Goal: Task Accomplishment & Management: Manage account settings

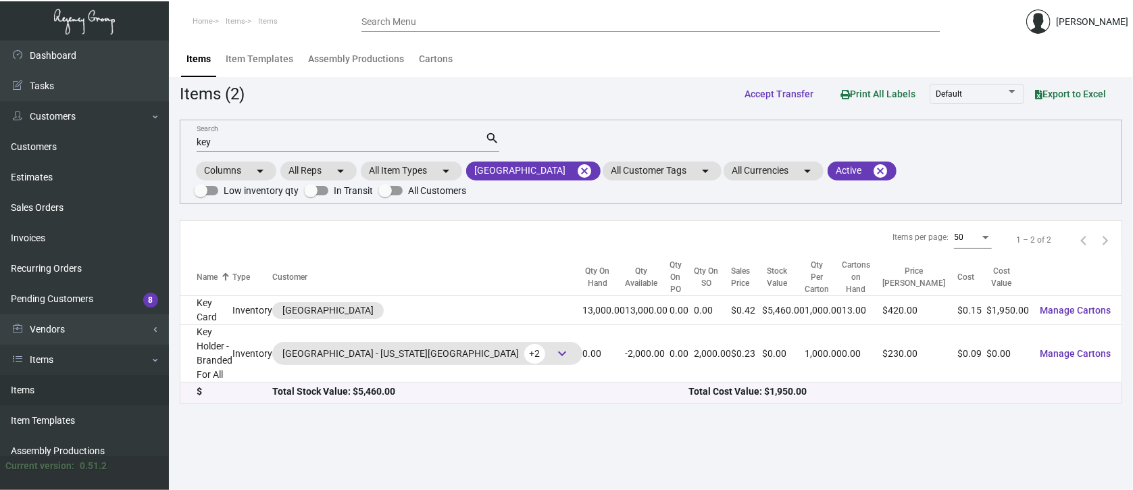
scroll to position [131, 0]
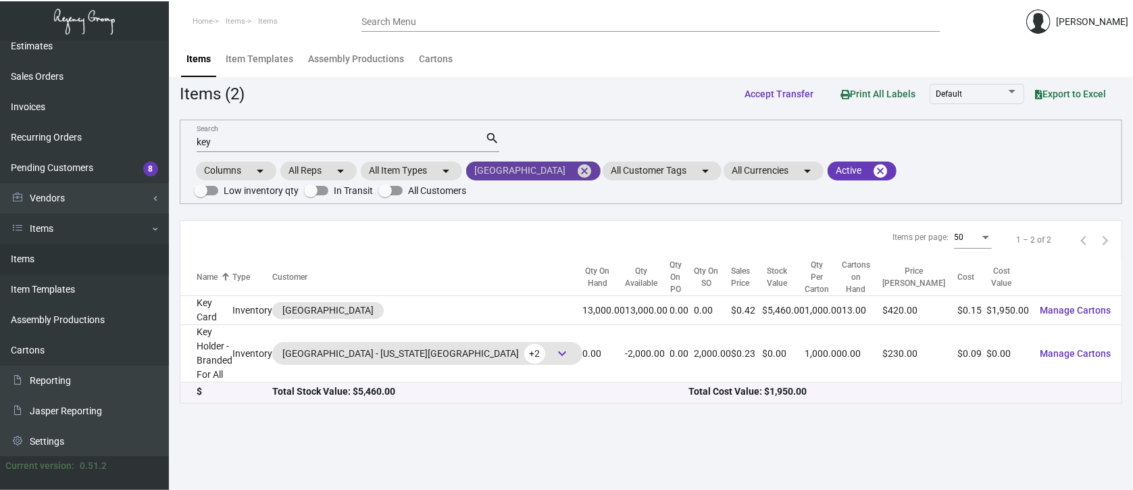
click at [576, 172] on mat-icon "cancel" at bounding box center [584, 171] width 16 height 16
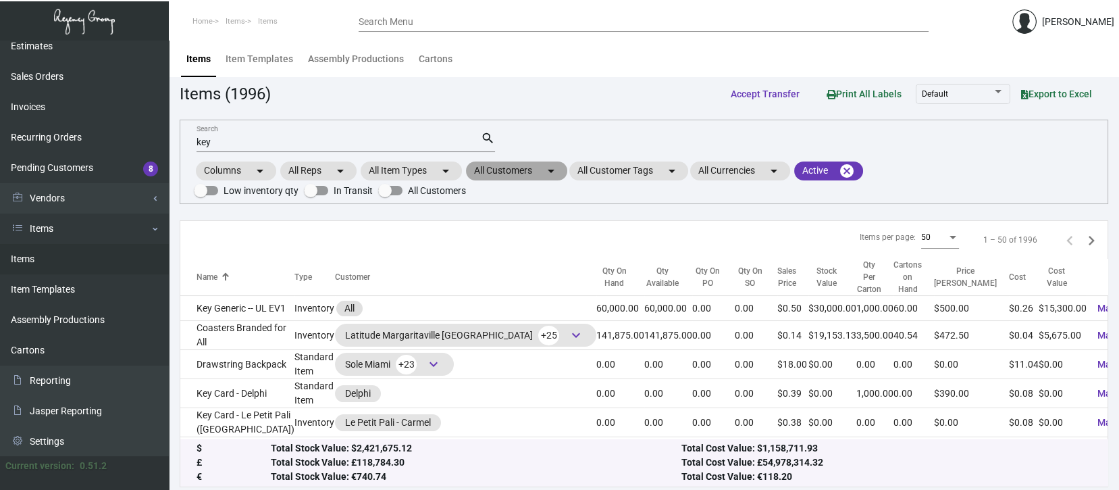
click at [491, 170] on mat-chip "All Customers arrow_drop_down" at bounding box center [516, 170] width 101 height 19
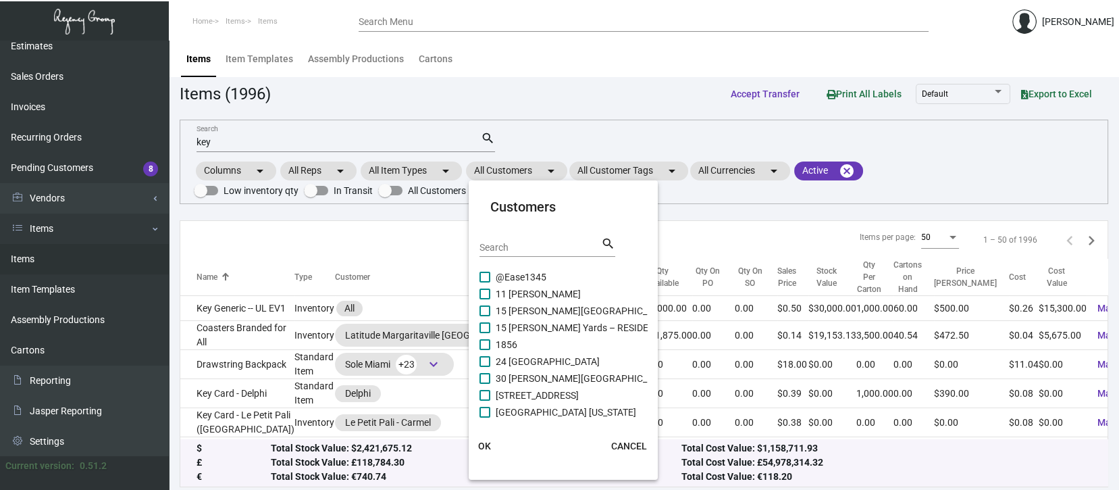
click at [489, 246] on input "Search" at bounding box center [541, 247] width 122 height 11
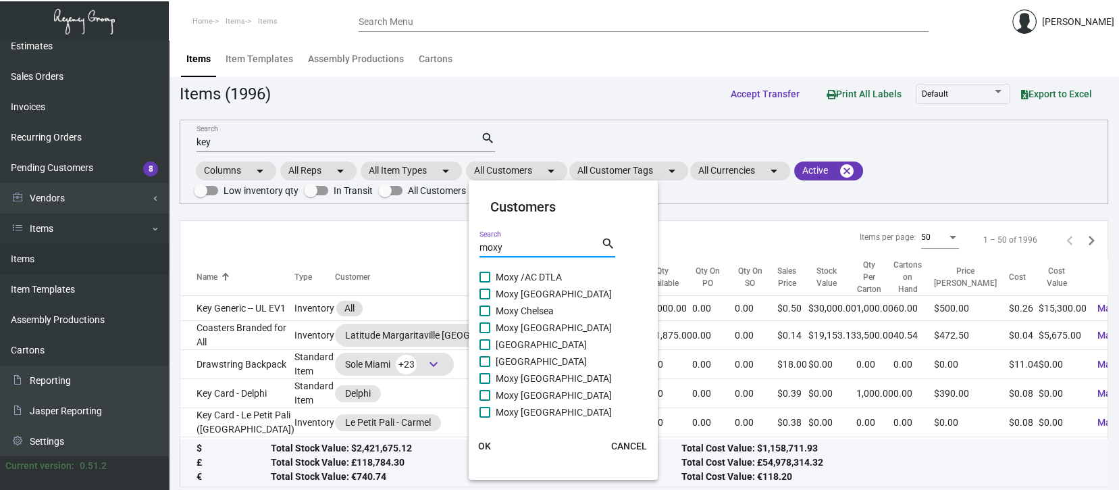
type input "moxy"
click at [484, 275] on span at bounding box center [485, 277] width 11 height 11
click at [484, 282] on input "Moxy /AC DTLA" at bounding box center [484, 282] width 1 height 1
checkbox input "true"
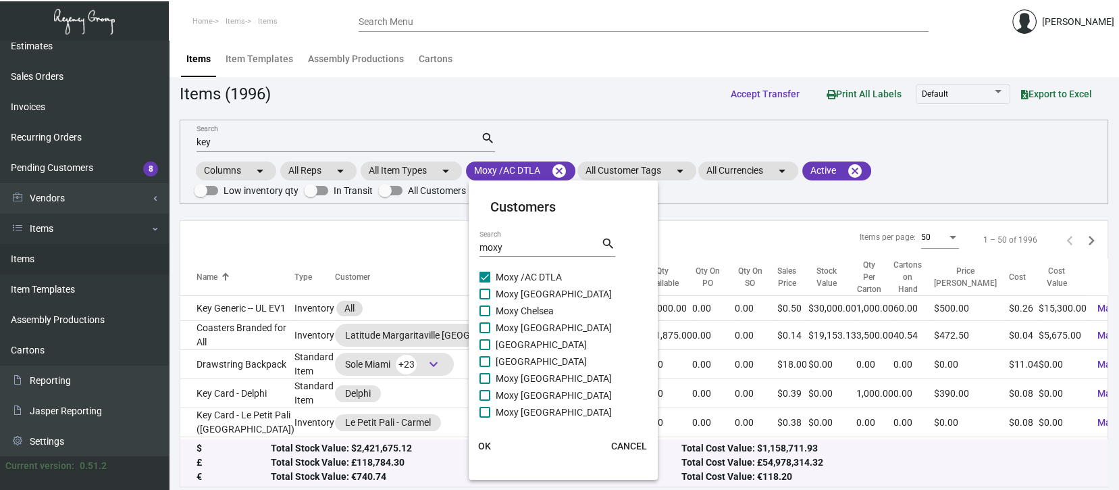
click at [481, 309] on span at bounding box center [485, 310] width 11 height 11
click at [484, 316] on input "Moxy Chelsea" at bounding box center [484, 316] width 1 height 1
checkbox input "true"
click at [481, 323] on span at bounding box center [485, 327] width 11 height 11
click at [484, 333] on input "Moxy [GEOGRAPHIC_DATA]" at bounding box center [484, 333] width 1 height 1
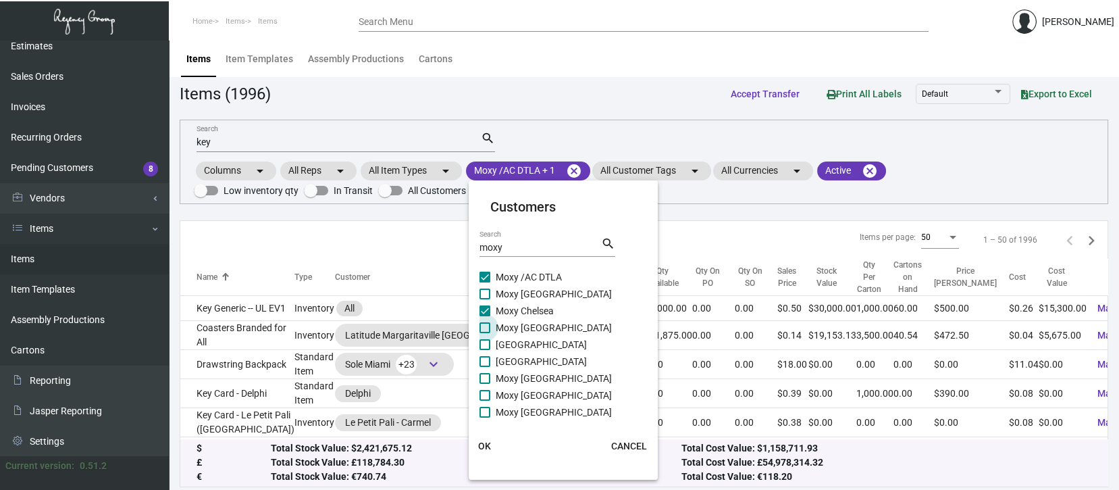
checkbox input "true"
click at [482, 345] on span at bounding box center [485, 344] width 11 height 11
click at [484, 350] on input "[GEOGRAPHIC_DATA]" at bounding box center [484, 350] width 1 height 1
checkbox input "true"
click at [482, 359] on span at bounding box center [485, 361] width 11 height 11
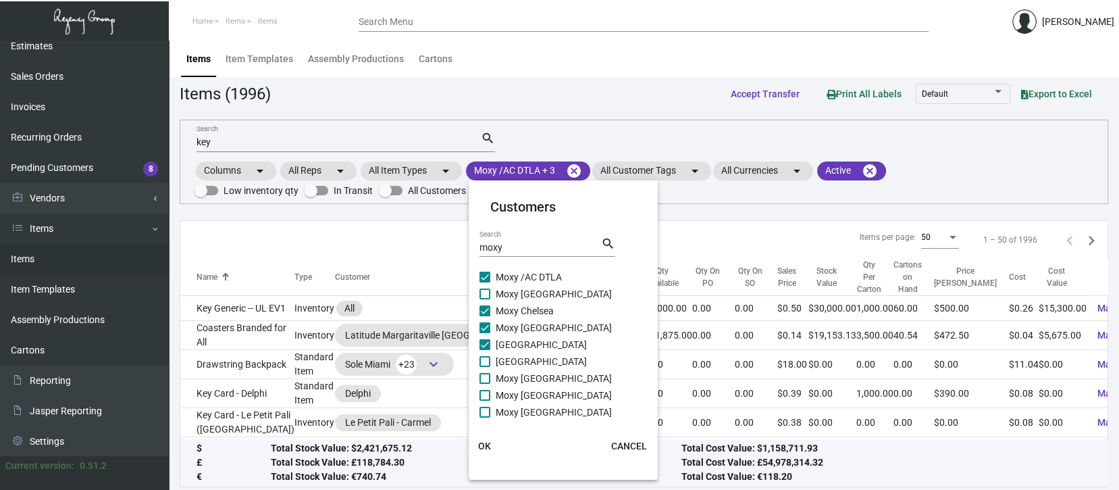
click at [484, 367] on input "[GEOGRAPHIC_DATA]" at bounding box center [484, 367] width 1 height 1
checkbox input "true"
click at [484, 378] on span at bounding box center [485, 378] width 11 height 11
click at [484, 384] on input "Moxy [GEOGRAPHIC_DATA]" at bounding box center [484, 384] width 1 height 1
checkbox input "true"
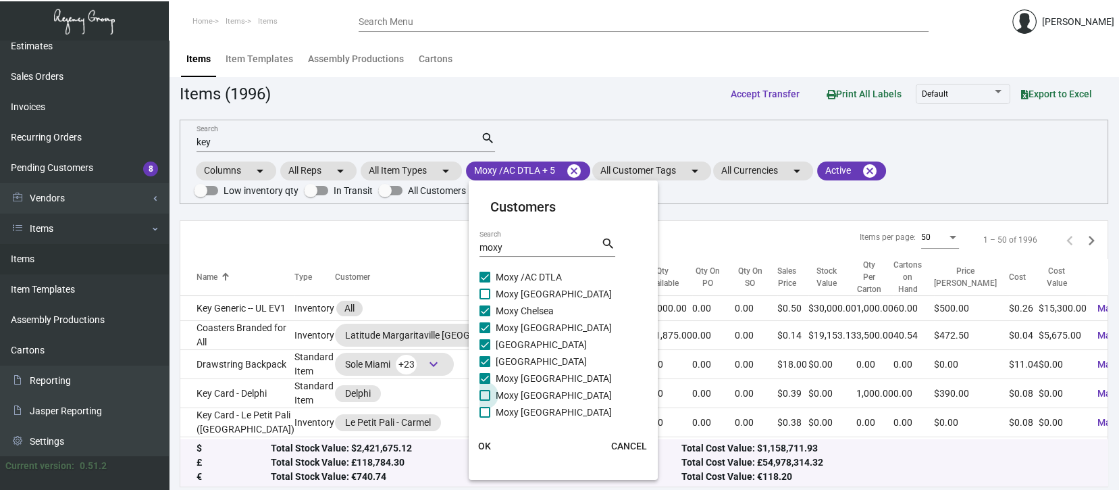
click at [482, 397] on span at bounding box center [485, 395] width 11 height 11
click at [484, 401] on input "Moxy [GEOGRAPHIC_DATA]" at bounding box center [484, 401] width 1 height 1
checkbox input "true"
click at [482, 445] on span "OK" at bounding box center [484, 445] width 13 height 11
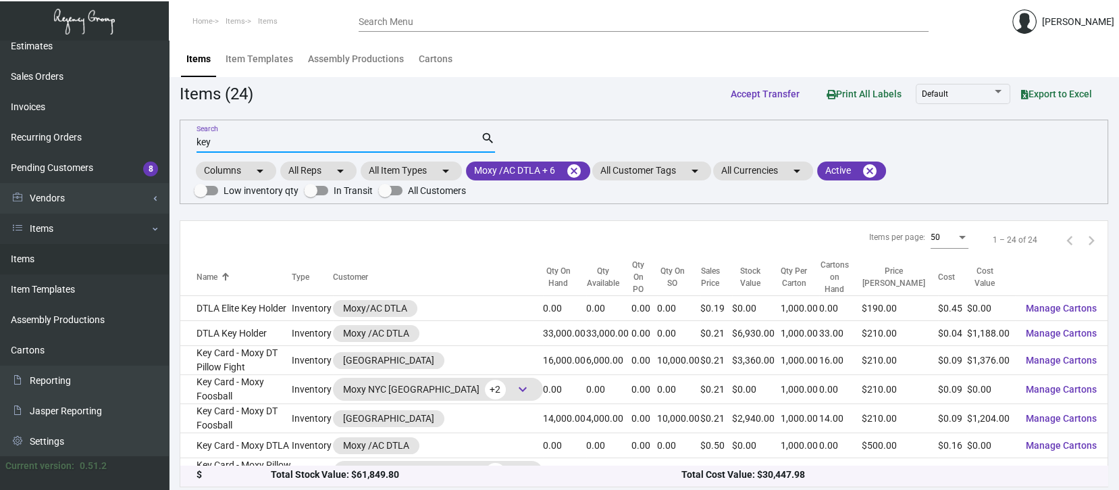
click at [213, 141] on input "key" at bounding box center [339, 142] width 284 height 11
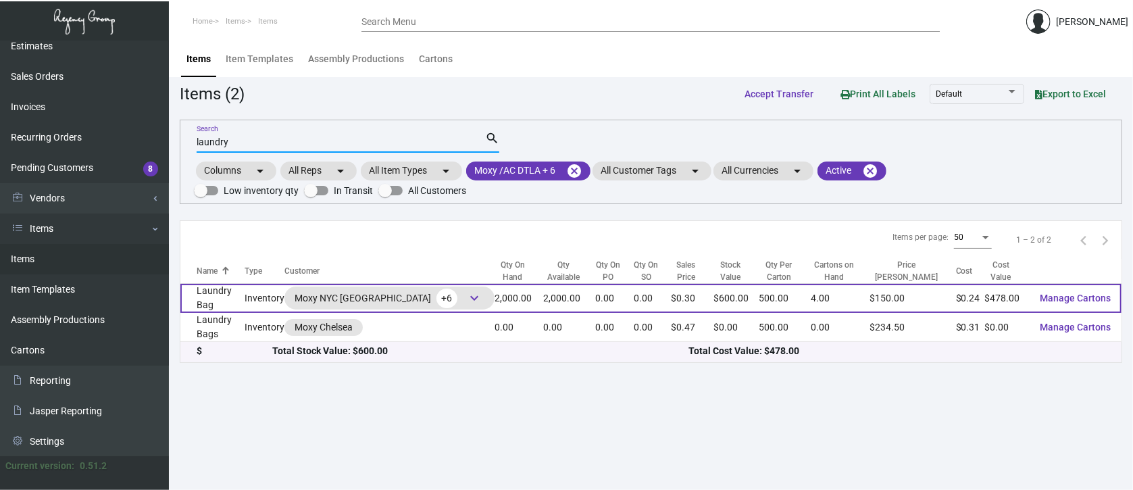
type input "laundry"
click at [466, 297] on span "keyboard_arrow_down" at bounding box center [474, 298] width 16 height 16
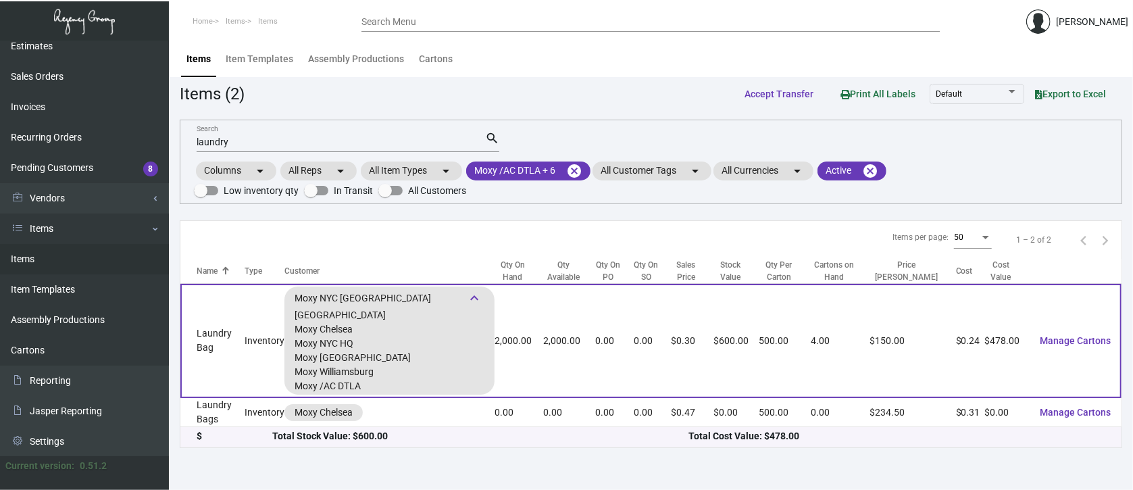
click at [466, 296] on span "keyboard_arrow_down" at bounding box center [474, 298] width 16 height 16
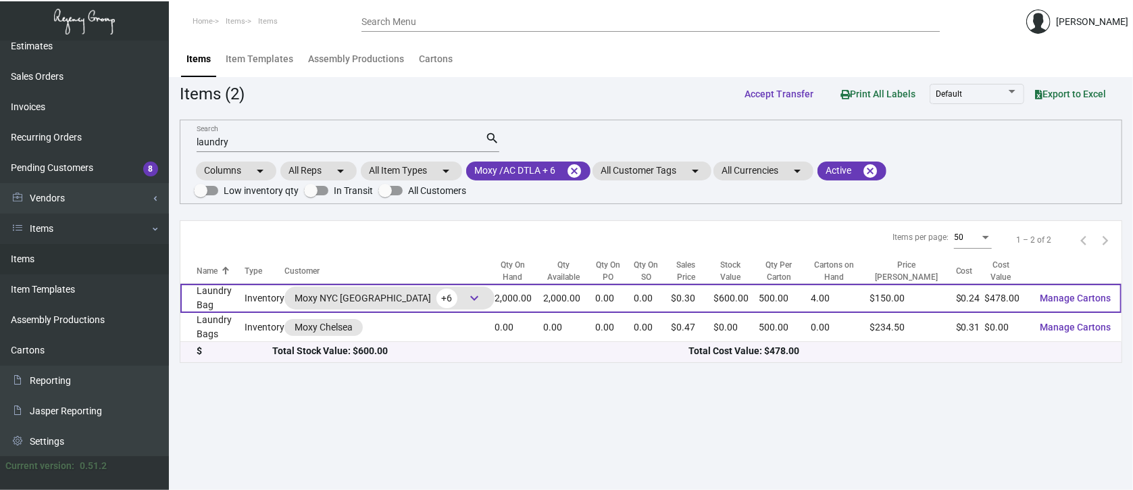
click at [1083, 300] on span "Manage Cartons" at bounding box center [1074, 297] width 71 height 11
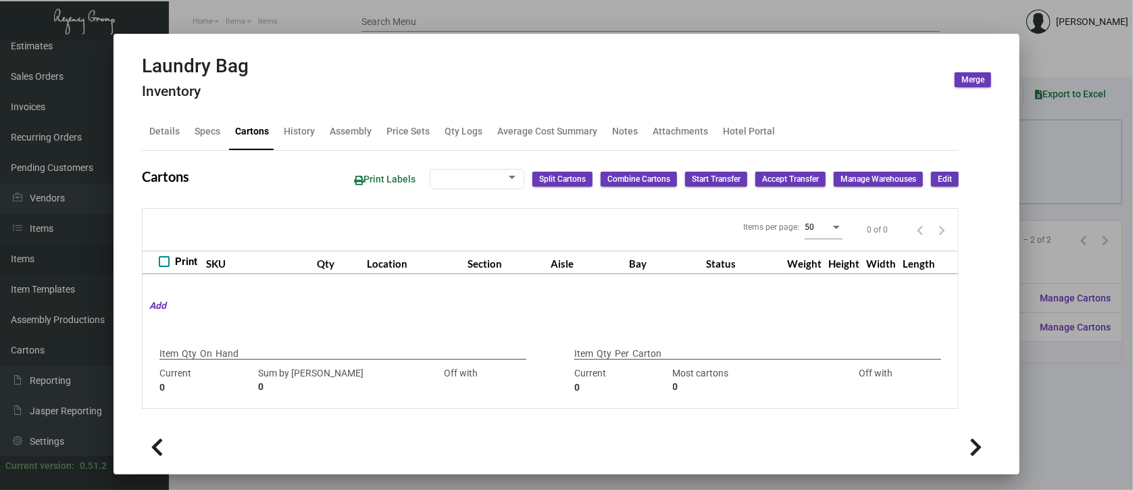
type input "2,000"
type input "5500"
type input "-3500"
type input "500"
type input "5000"
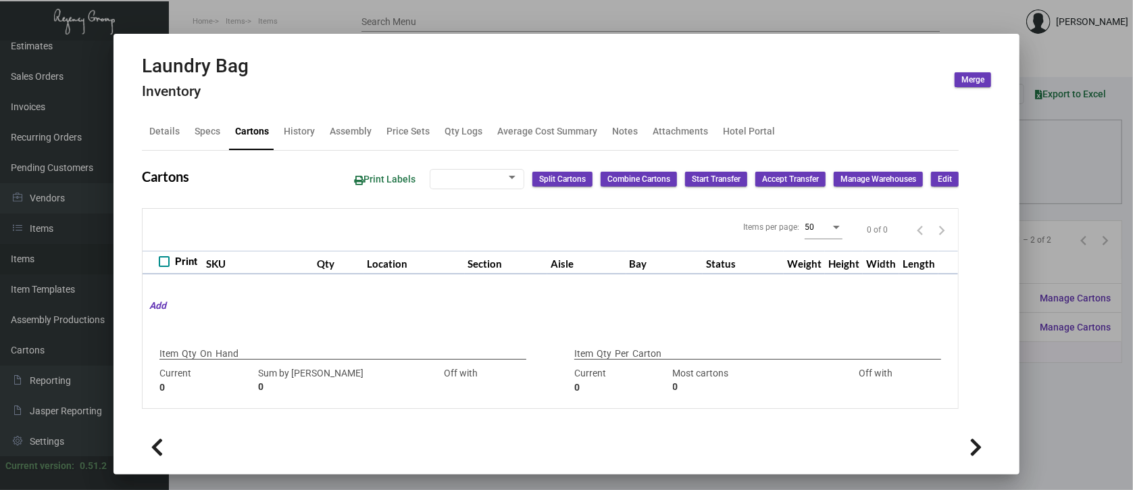
type input "-4500"
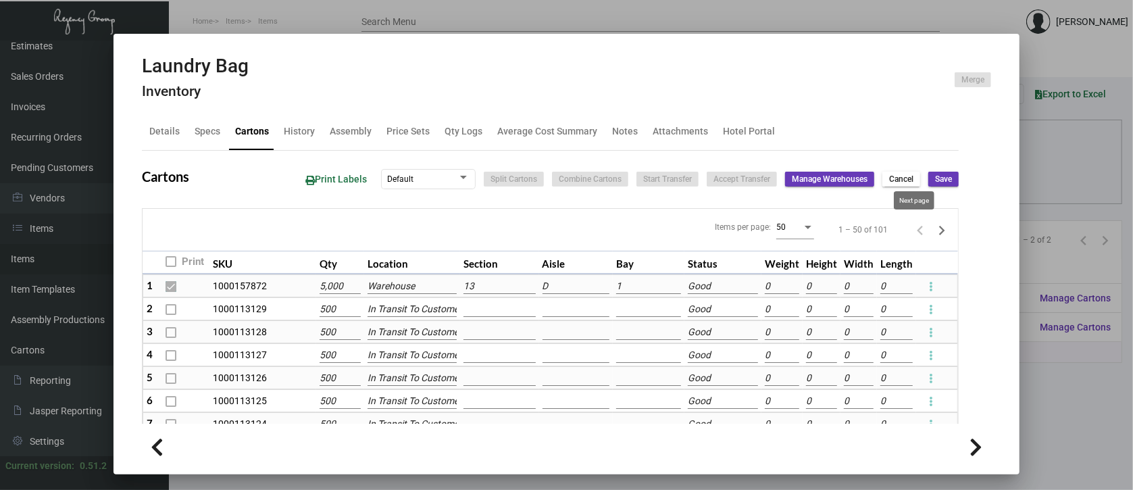
click at [939, 230] on icon "Next page" at bounding box center [942, 230] width 6 height 9
checkbox input "false"
type input "0"
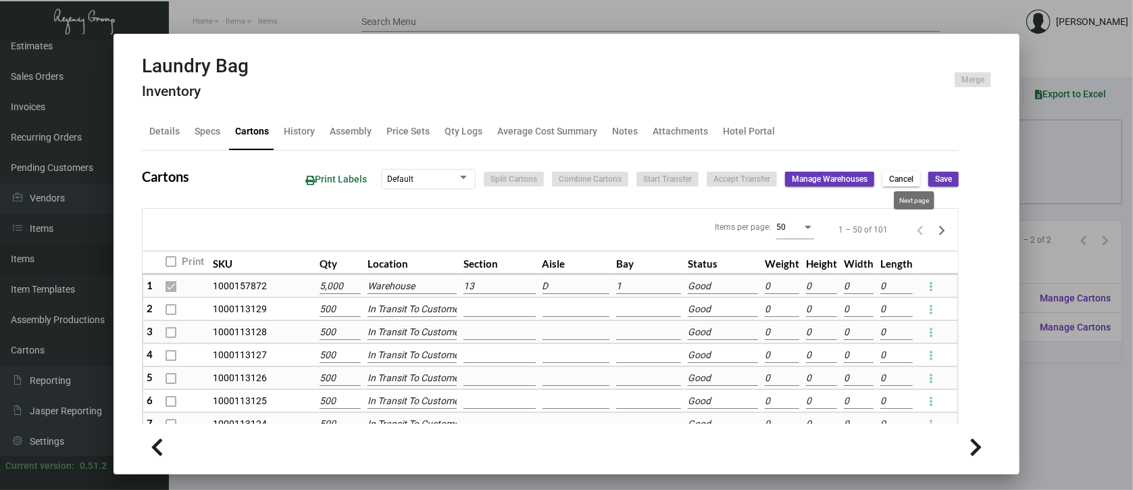
type input "0"
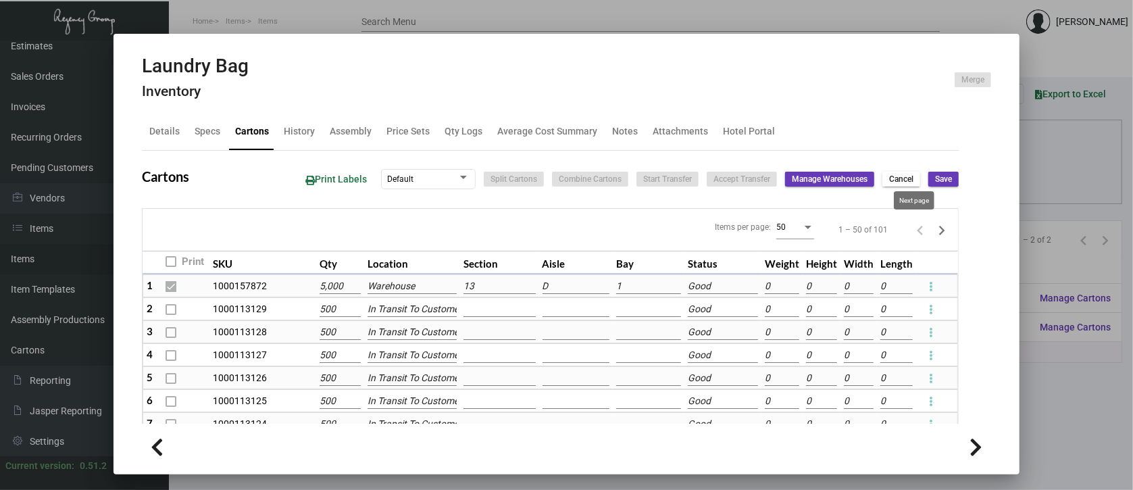
type input "0"
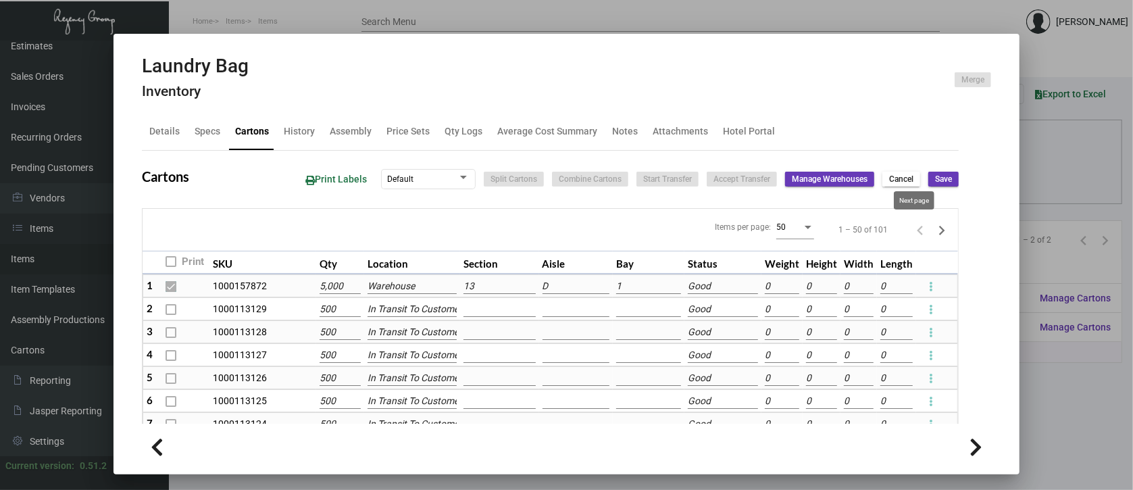
type input "0"
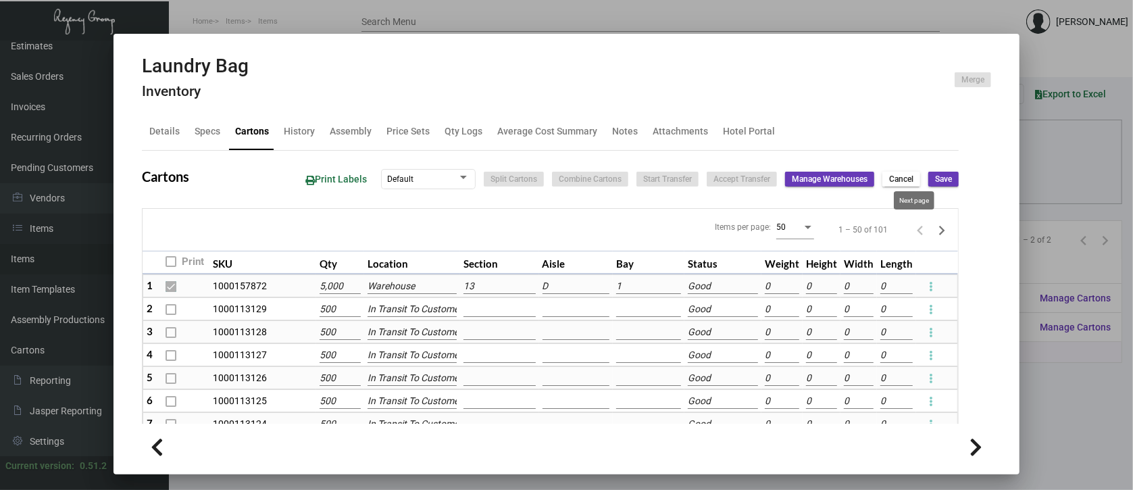
type input "0"
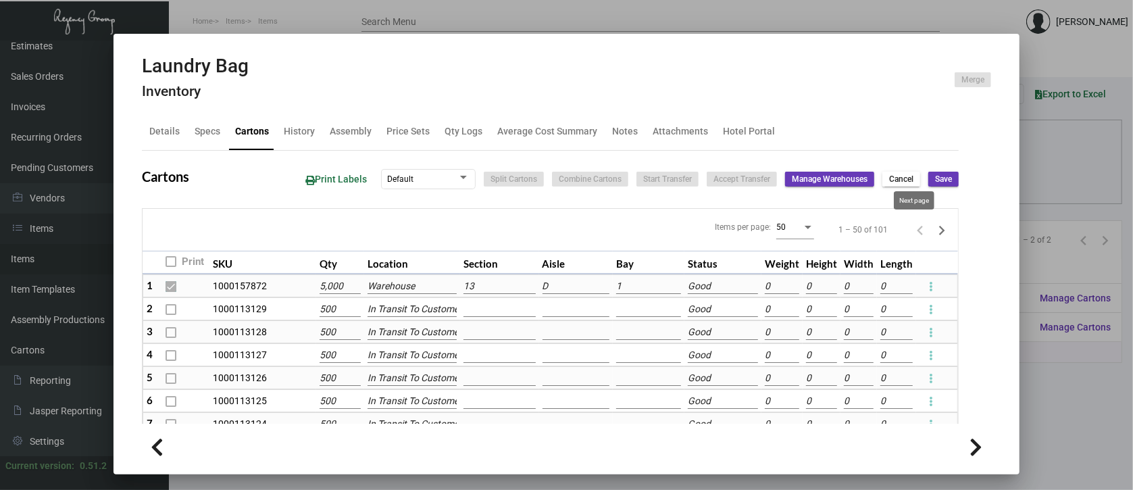
type input "0"
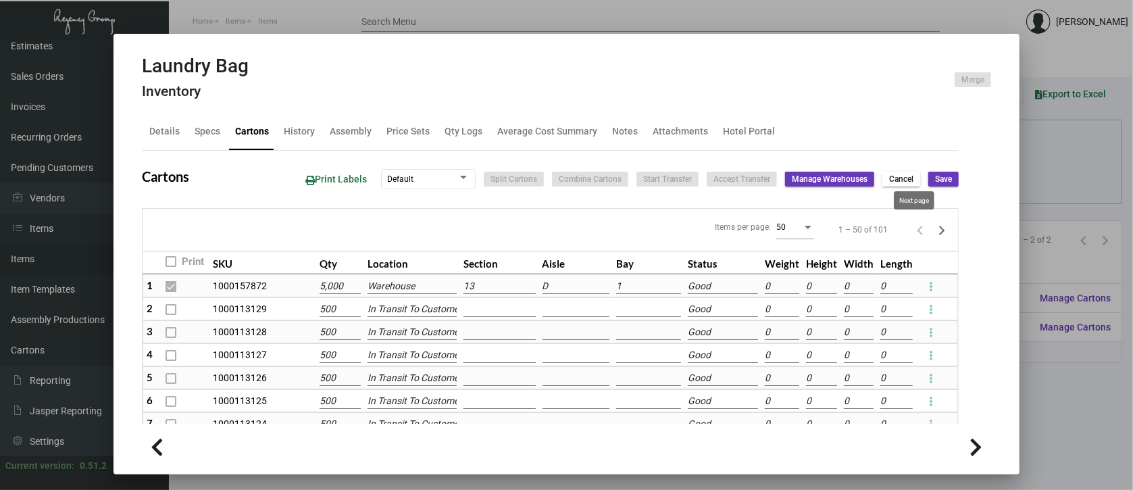
type input "0"
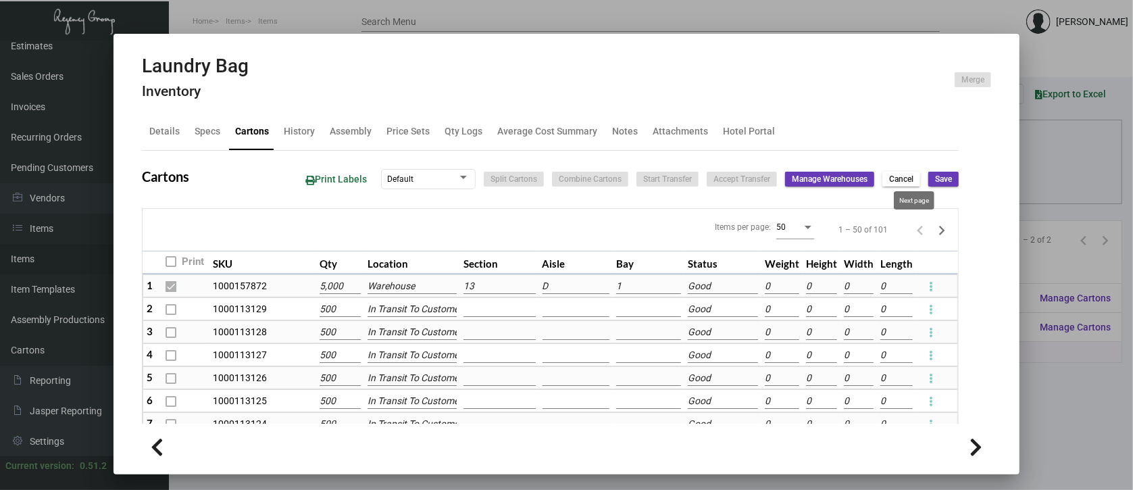
type input "0"
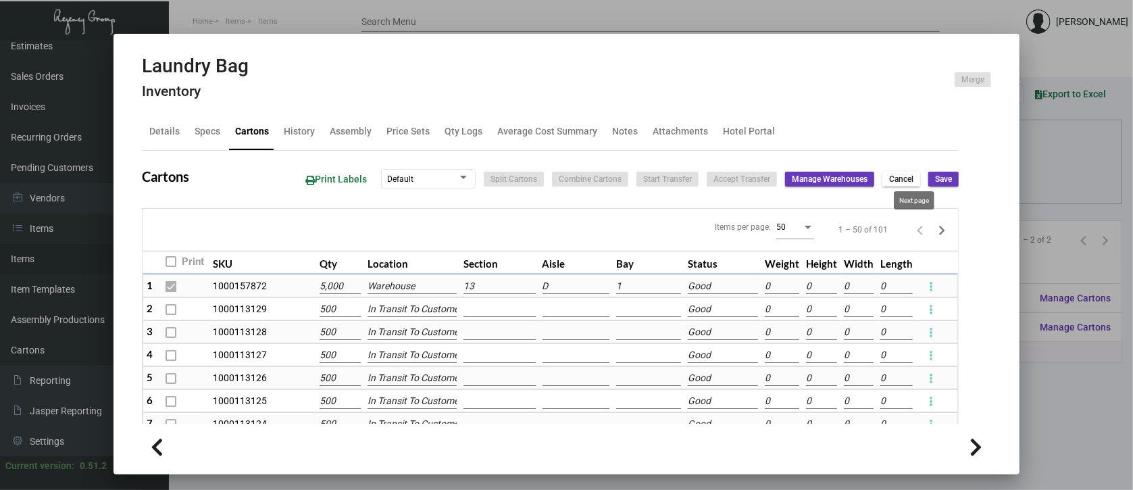
type input "0"
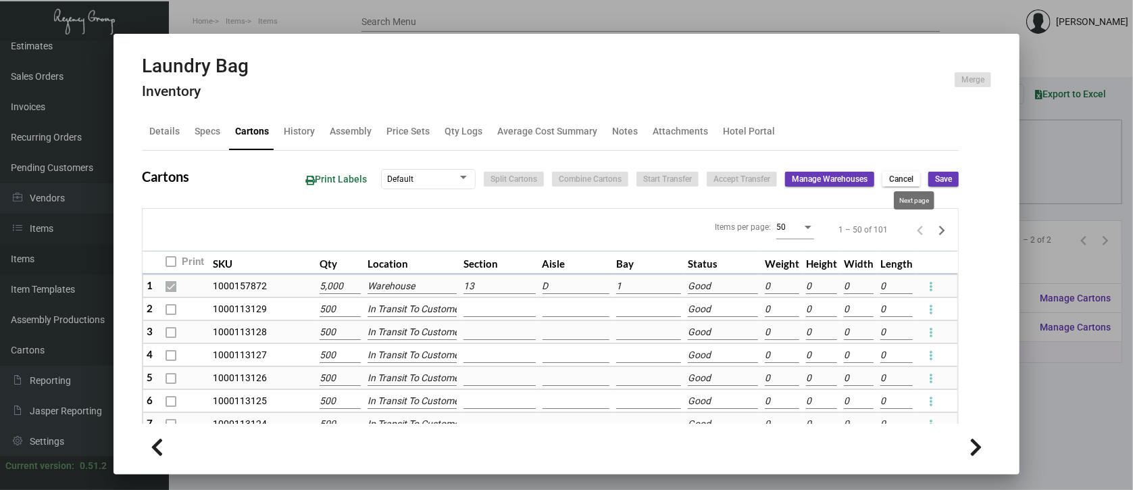
type input "0"
click at [939, 231] on icon "Next page" at bounding box center [942, 230] width 6 height 9
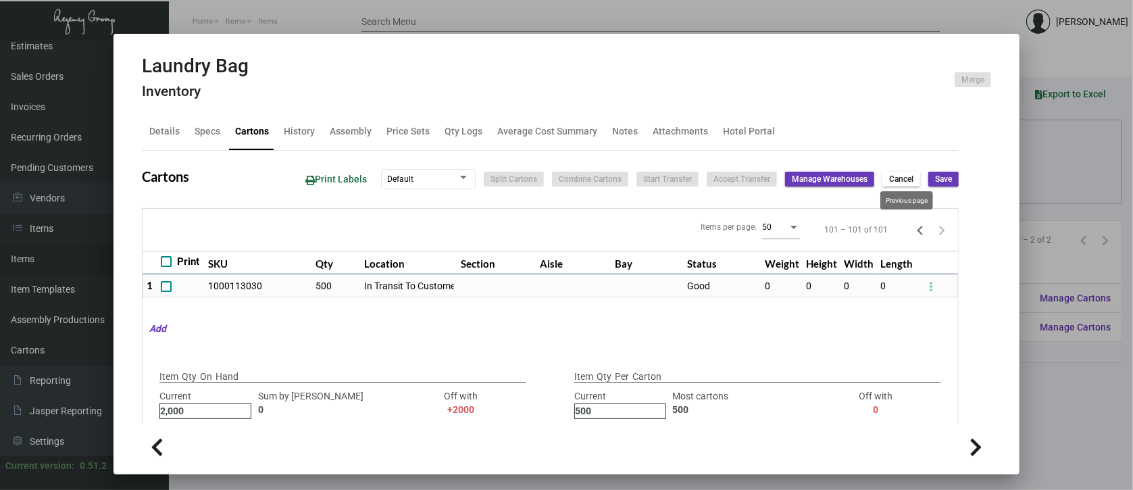
click at [917, 229] on icon "Previous page" at bounding box center [920, 230] width 6 height 9
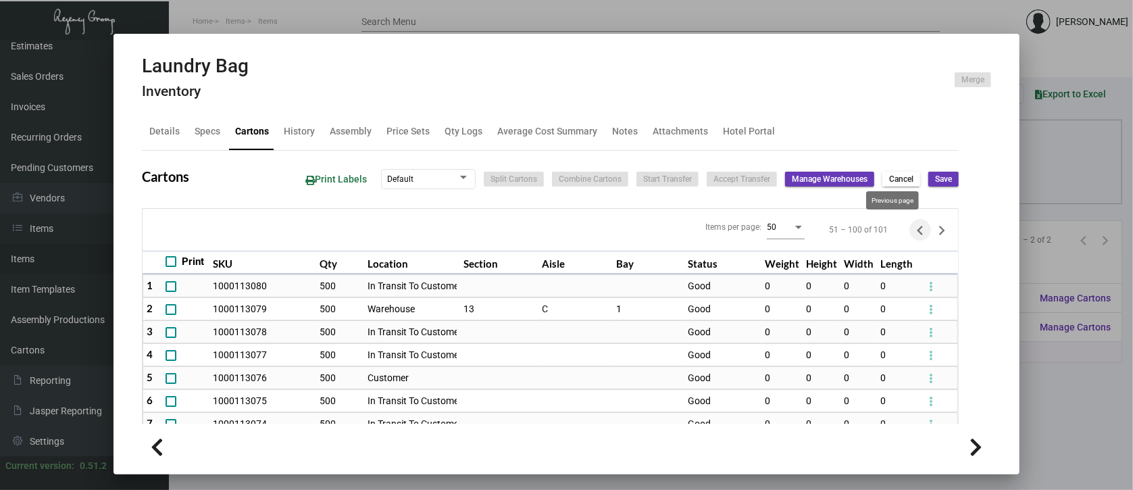
click at [910, 227] on icon "Previous page" at bounding box center [919, 230] width 19 height 19
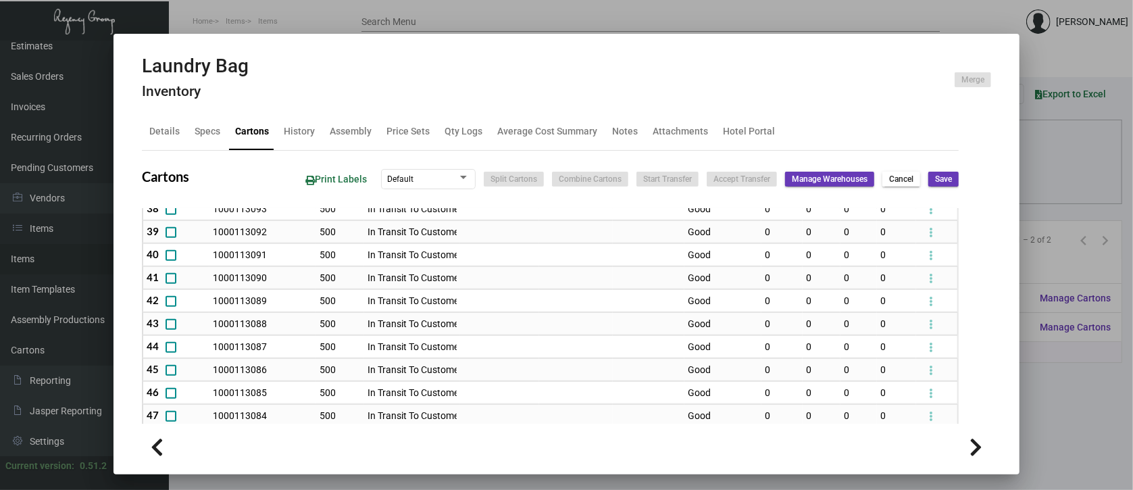
scroll to position [940, 0]
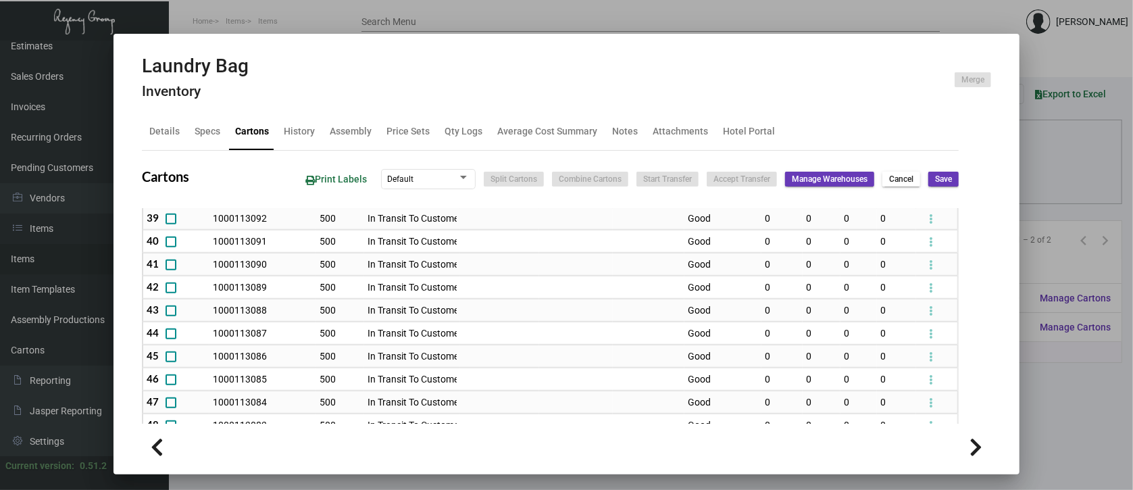
click at [1059, 416] on div at bounding box center [566, 245] width 1133 height 490
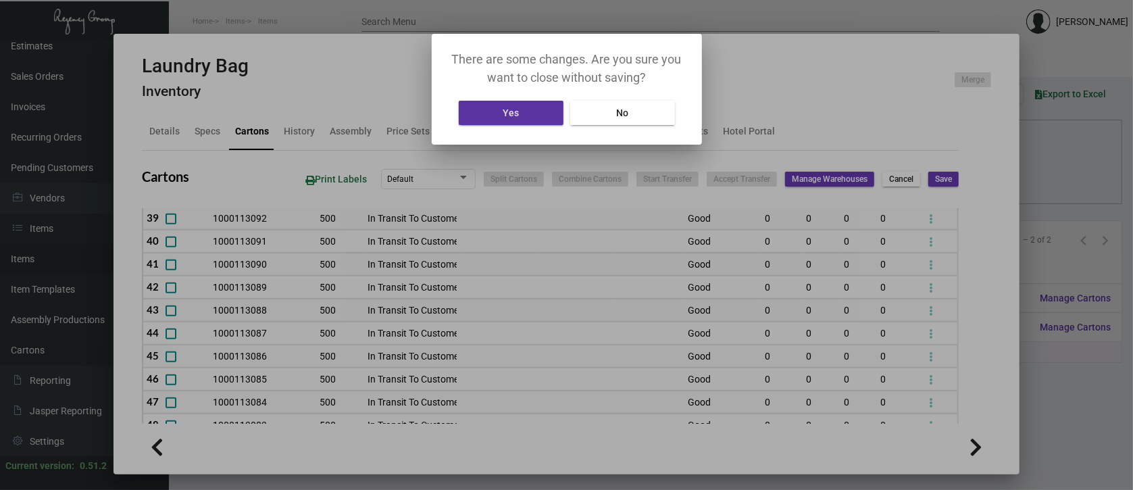
click at [514, 107] on span "Yes" at bounding box center [510, 112] width 16 height 11
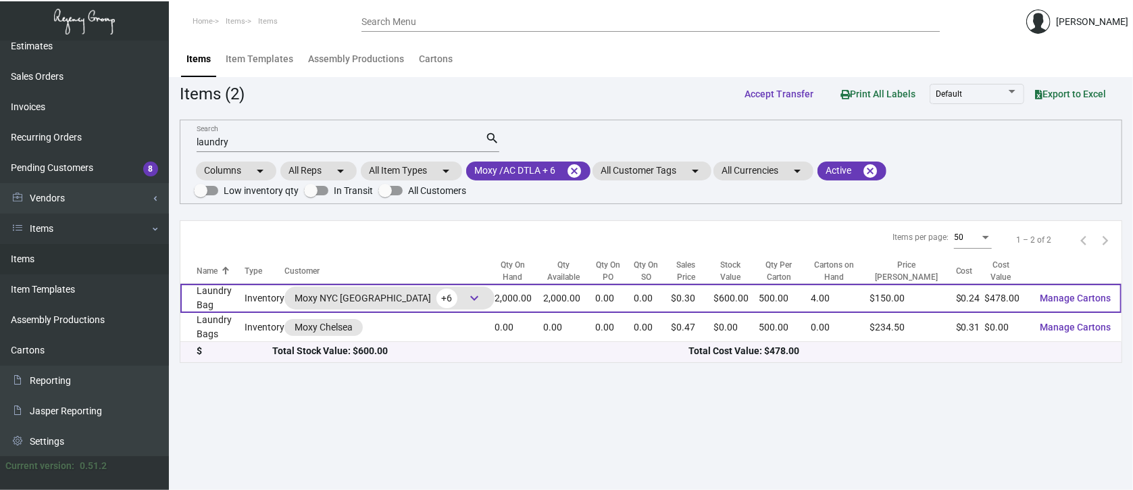
click at [466, 301] on span "keyboard_arrow_down" at bounding box center [474, 298] width 16 height 16
